Goal: Transaction & Acquisition: Purchase product/service

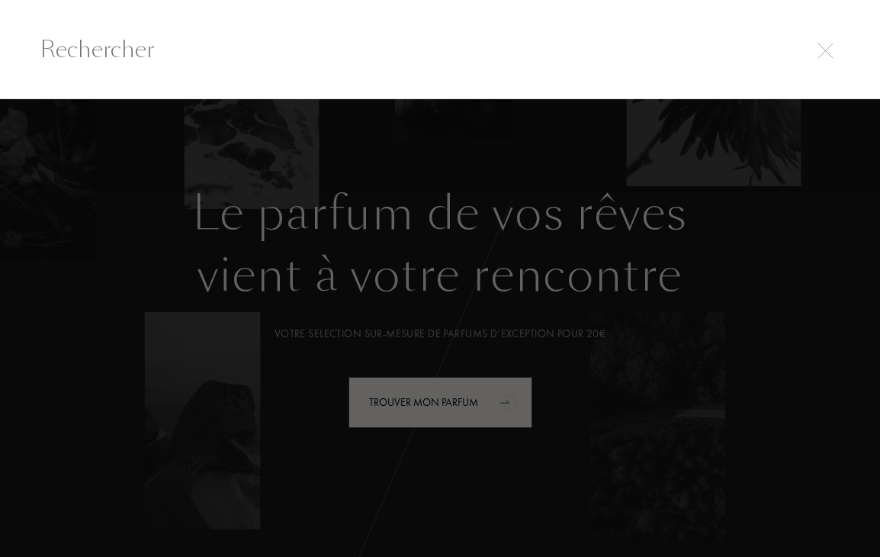
select select "FR"
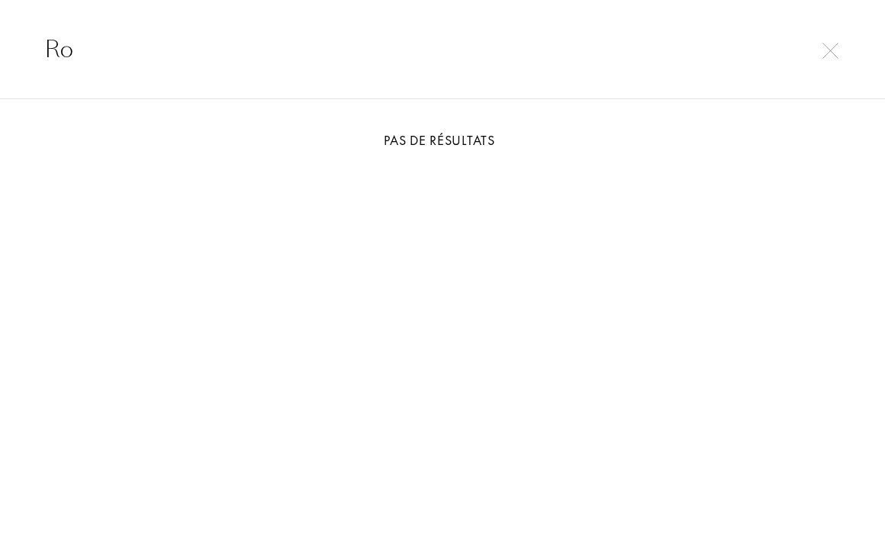
type input "R"
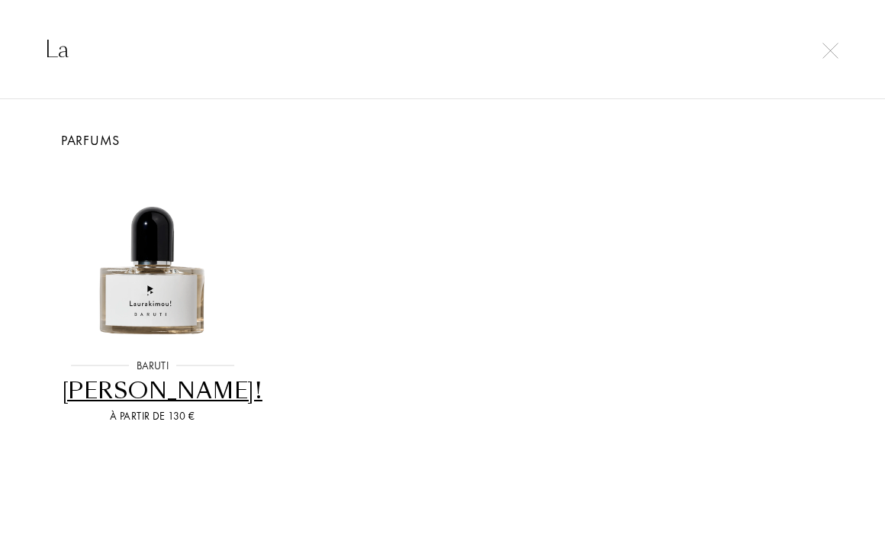
type input "L"
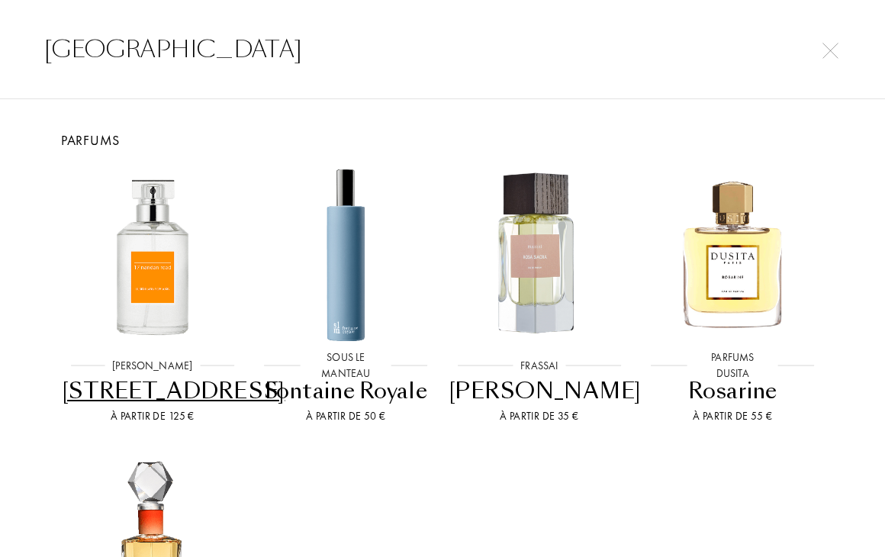
type input "[GEOGRAPHIC_DATA]"
click at [828, 50] on img at bounding box center [830, 51] width 16 height 16
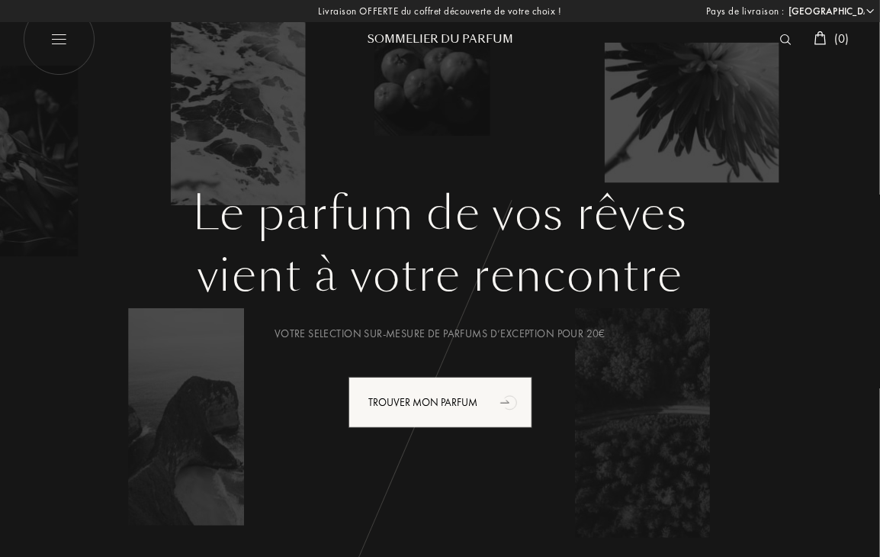
click at [49, 40] on img at bounding box center [59, 40] width 72 height 72
select select "FR"
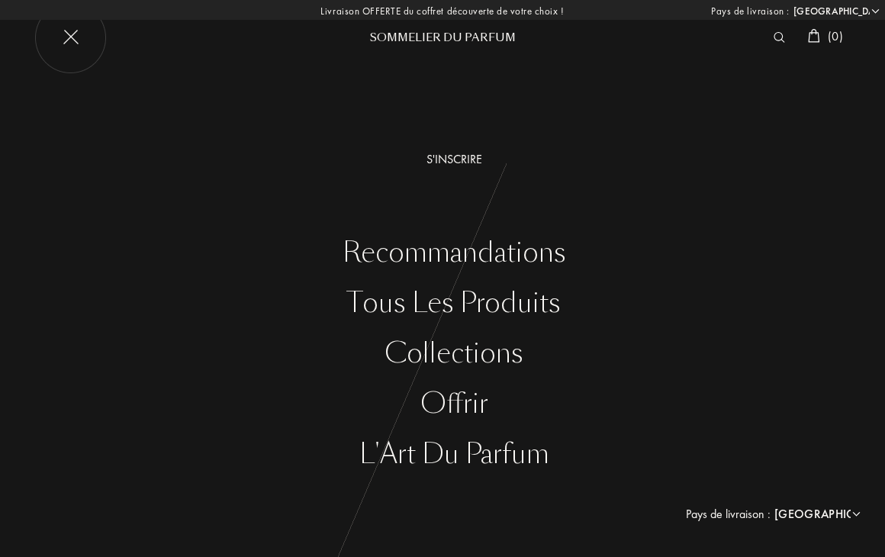
click at [808, 34] on img at bounding box center [814, 36] width 12 height 14
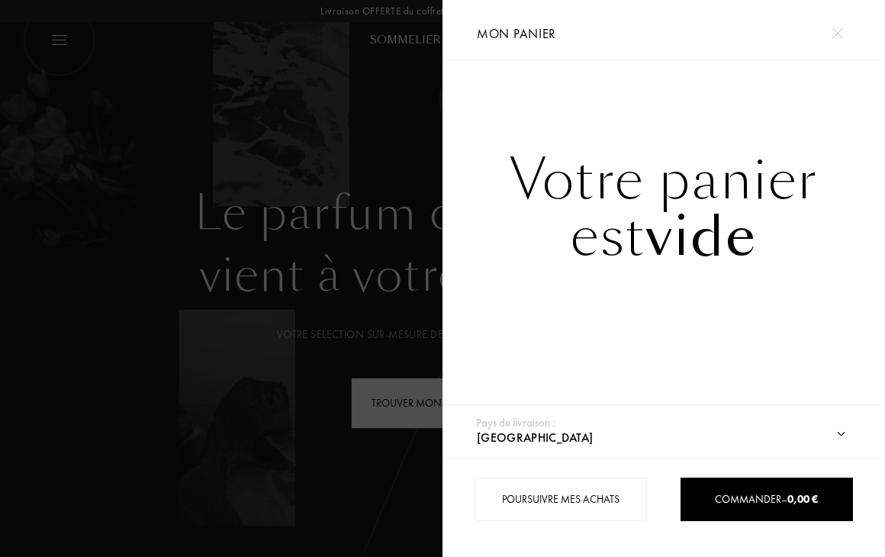
click at [839, 27] on img at bounding box center [836, 32] width 11 height 11
